Goal: Task Accomplishment & Management: Manage account settings

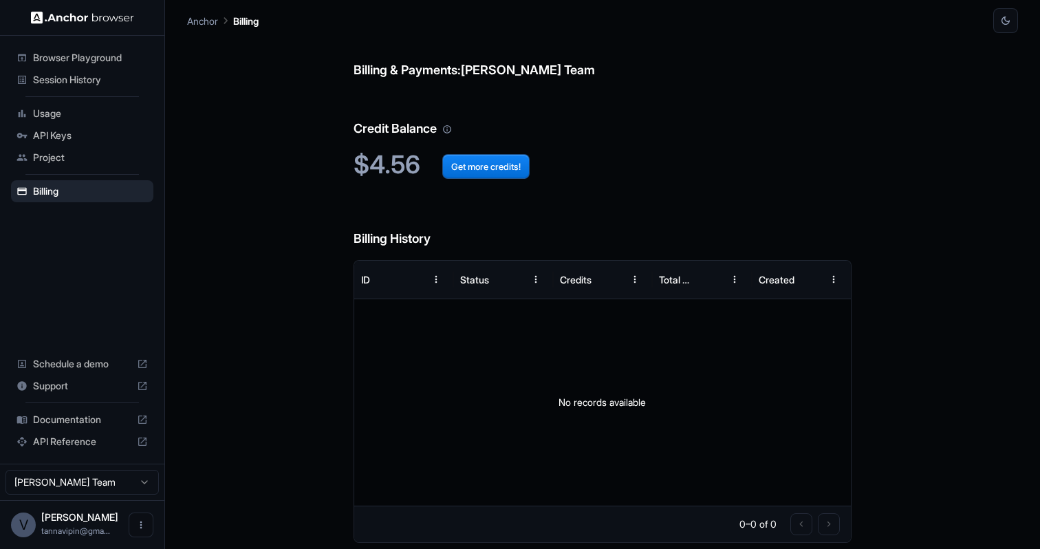
click at [69, 111] on span "Usage" at bounding box center [90, 114] width 115 height 14
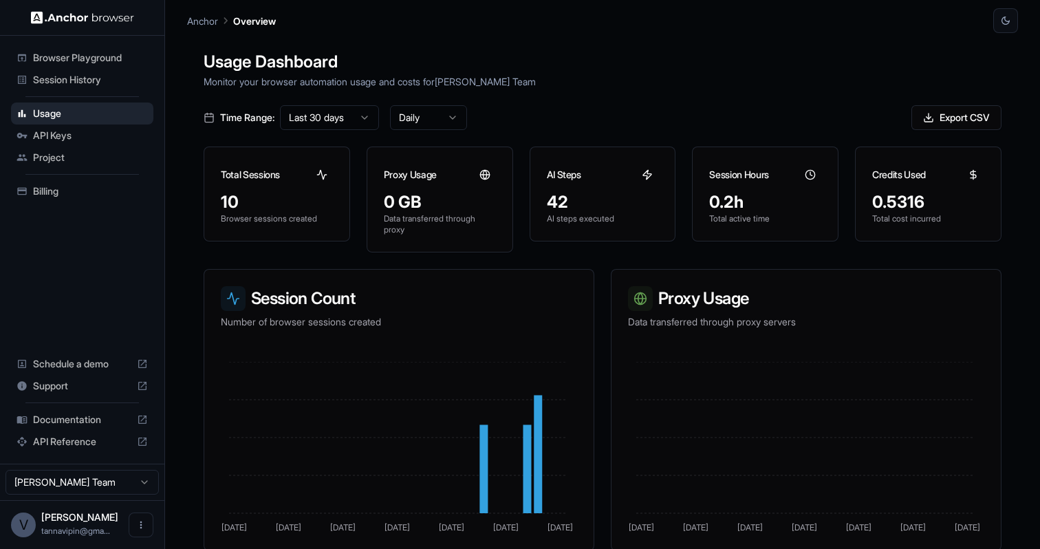
click at [73, 78] on span "Session History" at bounding box center [90, 80] width 115 height 14
